Goal: Contribute content: Add original content to the website for others to see

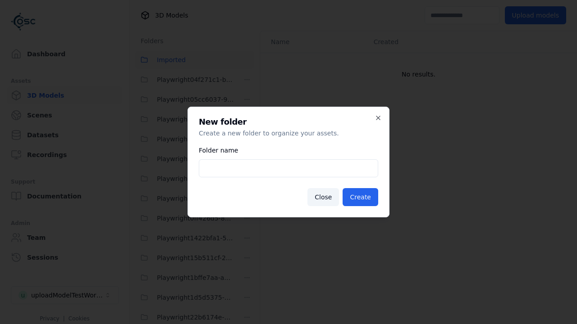
scroll to position [873, 0]
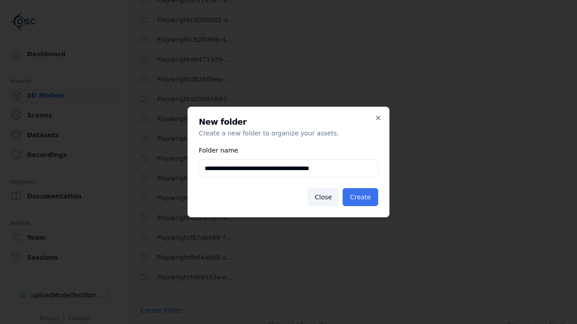
type input "**********"
click at [361, 197] on button "Create" at bounding box center [360, 197] width 36 height 18
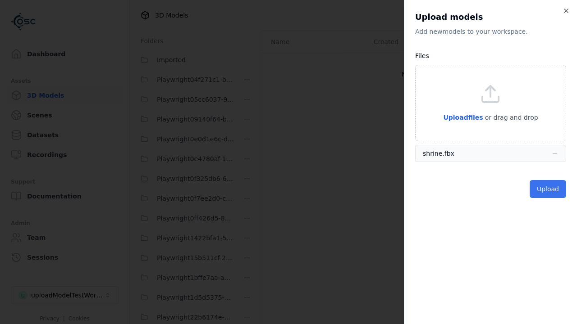
click at [548, 189] on button "Upload" at bounding box center [547, 189] width 36 height 18
